Goal: Task Accomplishment & Management: Manage account settings

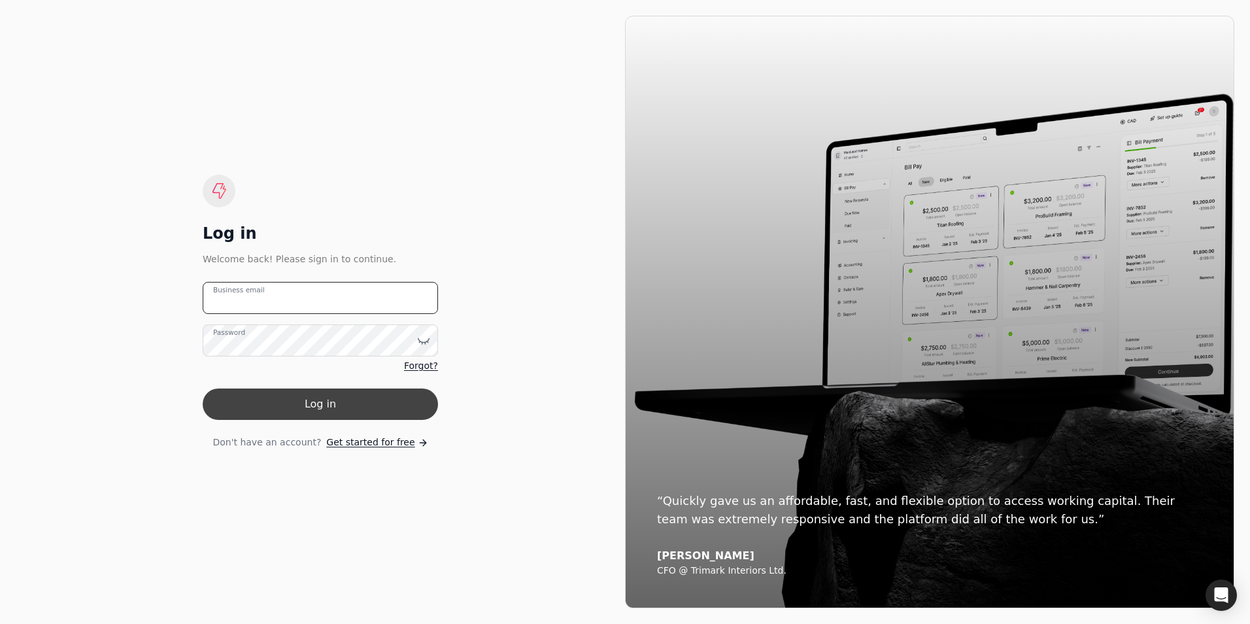
type email "[PERSON_NAME][EMAIL_ADDRESS][PERSON_NAME][DOMAIN_NAME]"
click at [335, 402] on button "Log in" at bounding box center [320, 403] width 235 height 31
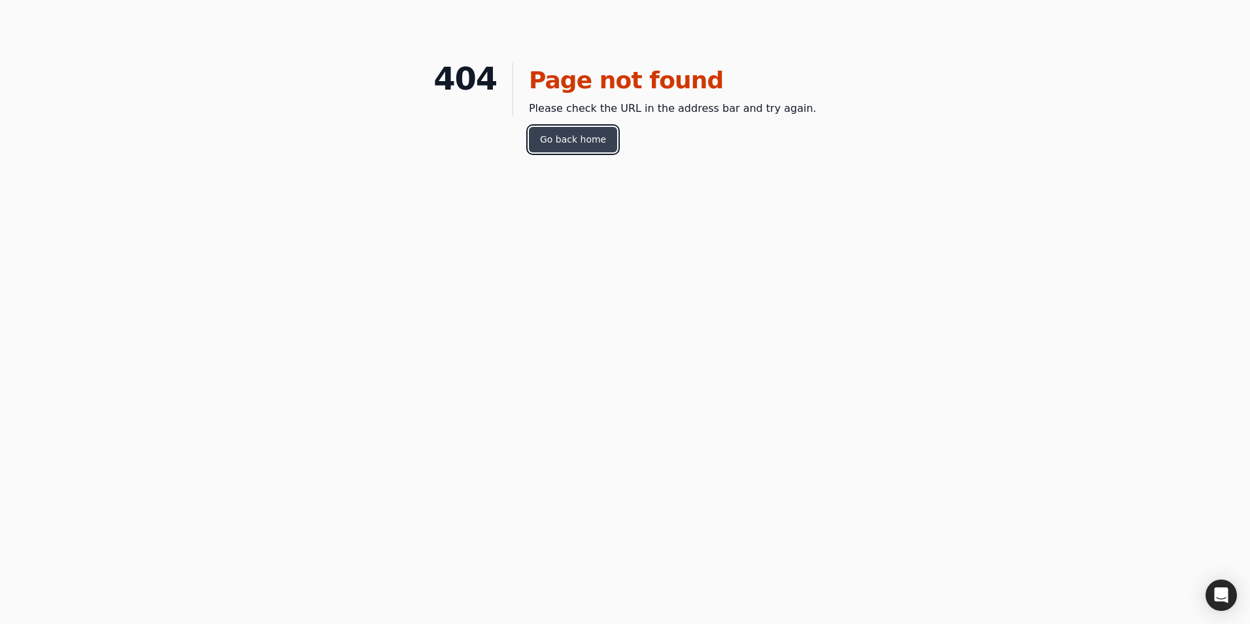
click at [584, 137] on link "Go back home" at bounding box center [573, 139] width 88 height 25
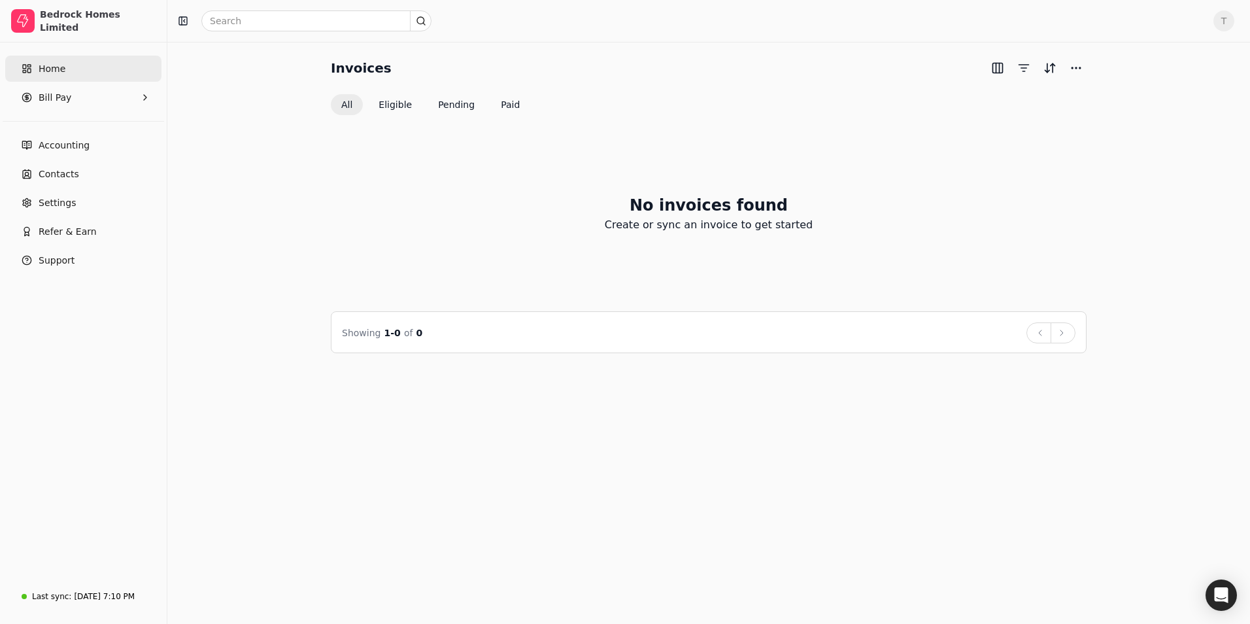
click at [80, 73] on link "Home" at bounding box center [83, 69] width 156 height 26
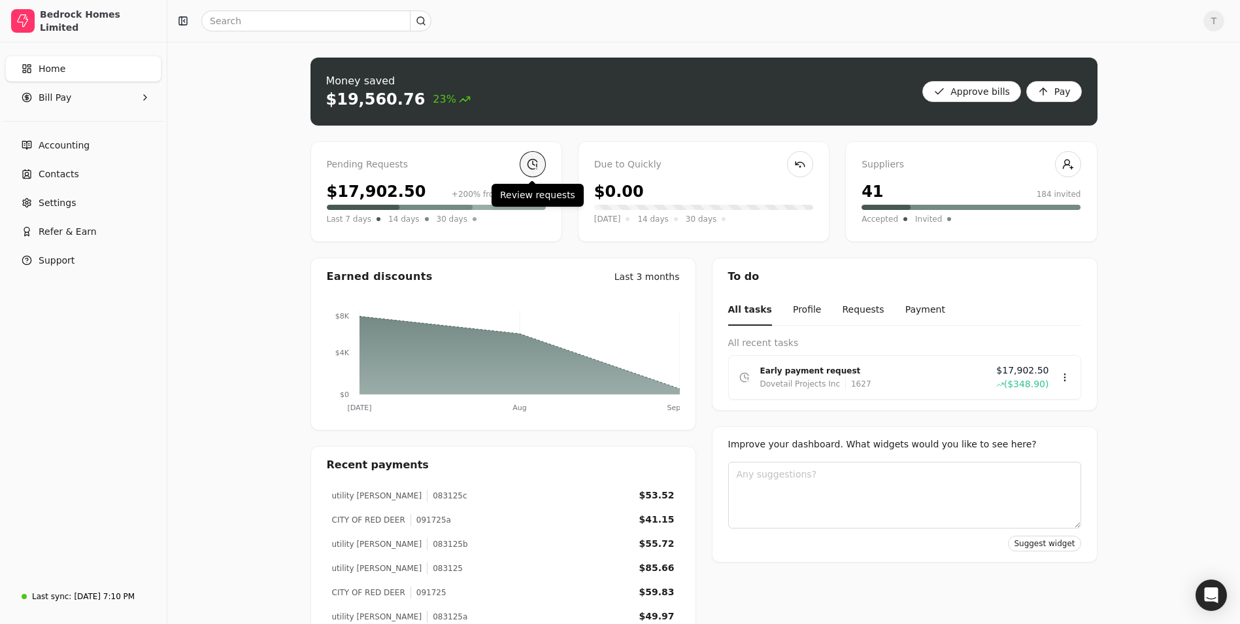
click at [529, 159] on link at bounding box center [533, 164] width 26 height 26
